Goal: Information Seeking & Learning: Find specific fact

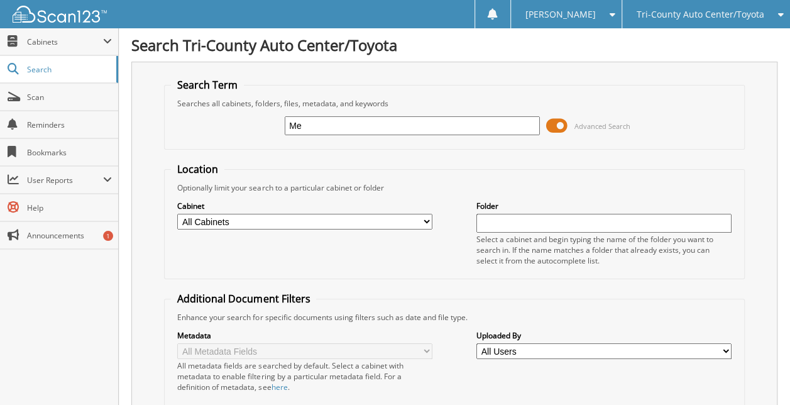
type input "[PERSON_NAME]"
click at [612, 214] on input "text" at bounding box center [604, 223] width 255 height 19
click at [362, 131] on input "[PERSON_NAME]" at bounding box center [412, 125] width 255 height 19
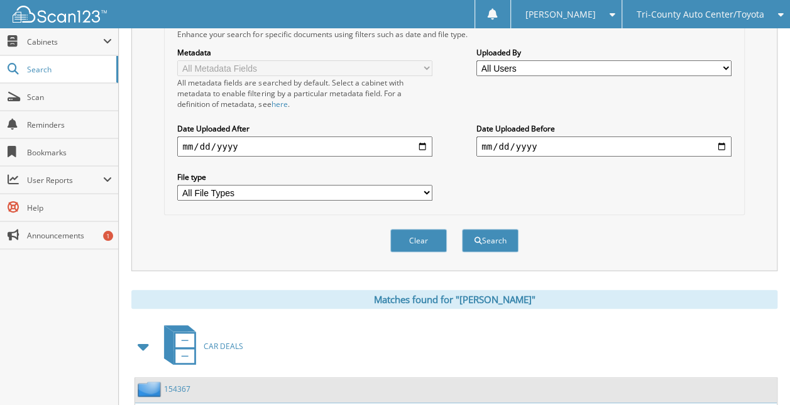
scroll to position [373, 0]
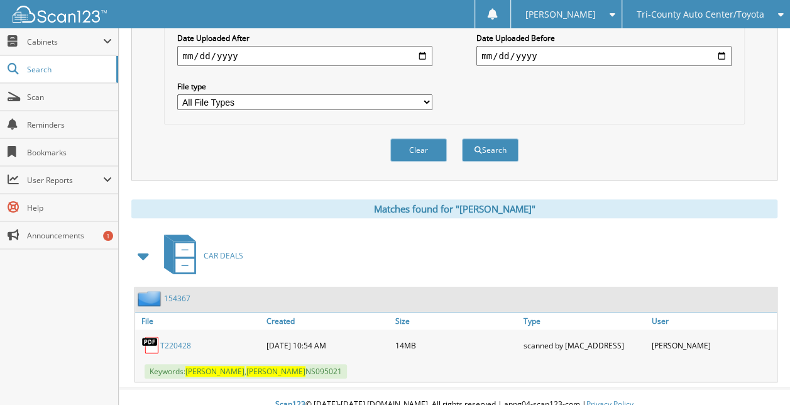
click at [171, 340] on link "T220428" at bounding box center [175, 345] width 31 height 11
